Goal: Submit feedback/report problem: Submit feedback/report problem

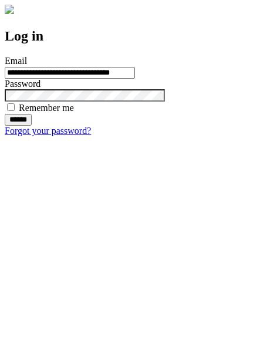
click at [32, 126] on input "******" at bounding box center [18, 120] width 27 height 12
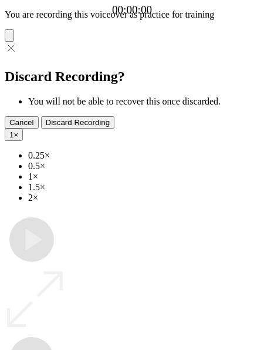
type input "**********"
